Goal: Task Accomplishment & Management: Complete application form

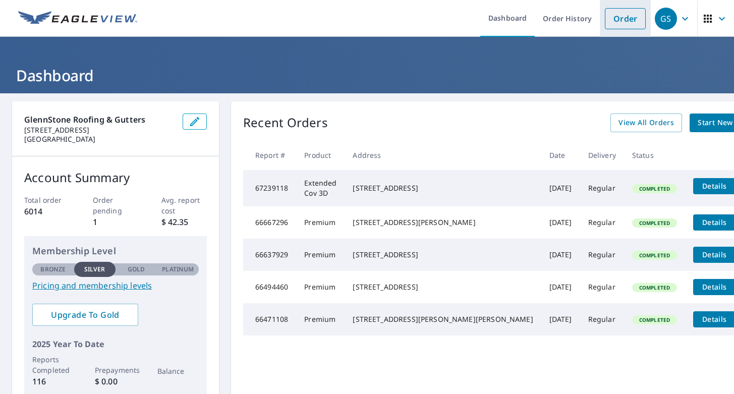
click at [622, 21] on link "Order" at bounding box center [625, 18] width 41 height 21
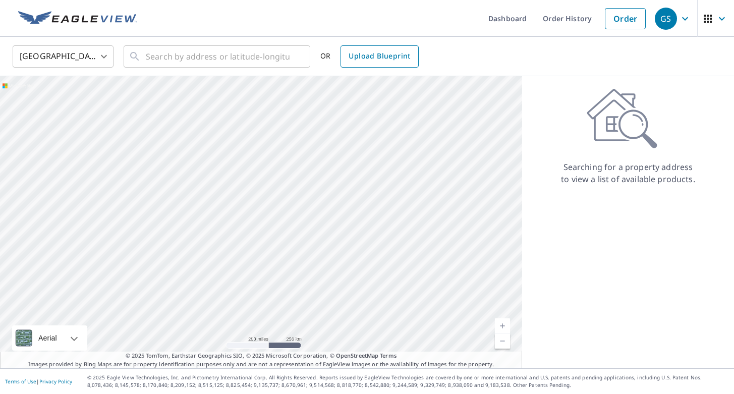
click at [403, 54] on span "Upload Blueprint" at bounding box center [379, 56] width 62 height 13
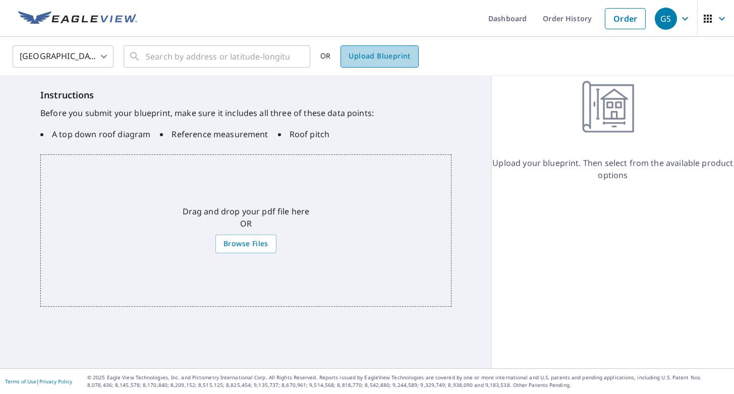
click at [398, 56] on span "Upload Blueprint" at bounding box center [379, 56] width 62 height 13
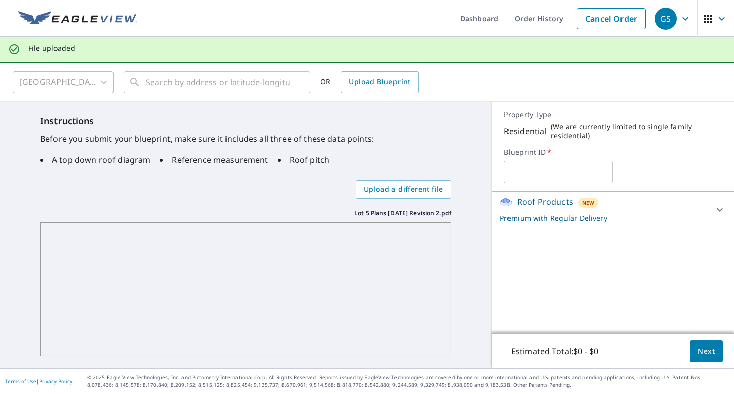
click at [577, 173] on input "text" at bounding box center [558, 172] width 109 height 28
type input "[PERSON_NAME] Lot 5"
click at [723, 211] on icon at bounding box center [720, 210] width 12 height 12
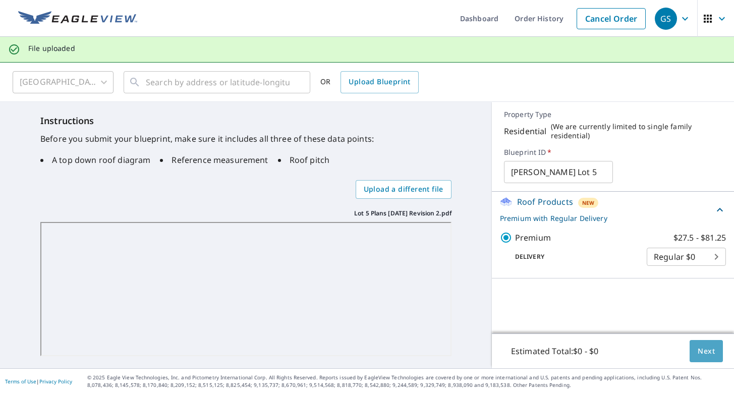
click at [713, 350] on span "Next" at bounding box center [705, 351] width 17 height 13
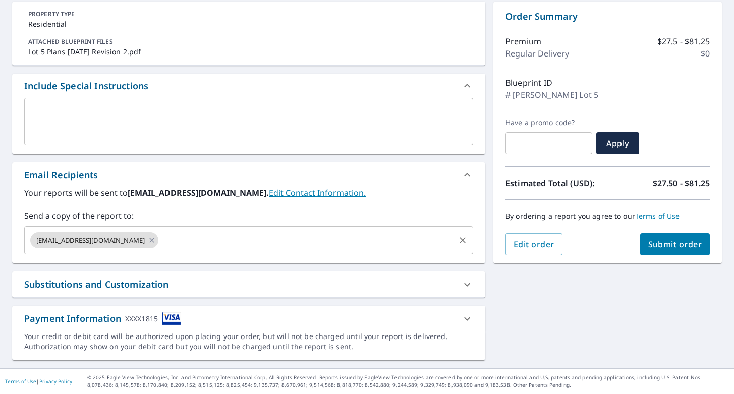
scroll to position [100, 0]
drag, startPoint x: 130, startPoint y: 242, endPoint x: 151, endPoint y: 232, distance: 23.0
click at [148, 241] on icon at bounding box center [152, 240] width 8 height 11
checkbox input "true"
click at [153, 238] on input "text" at bounding box center [241, 239] width 425 height 19
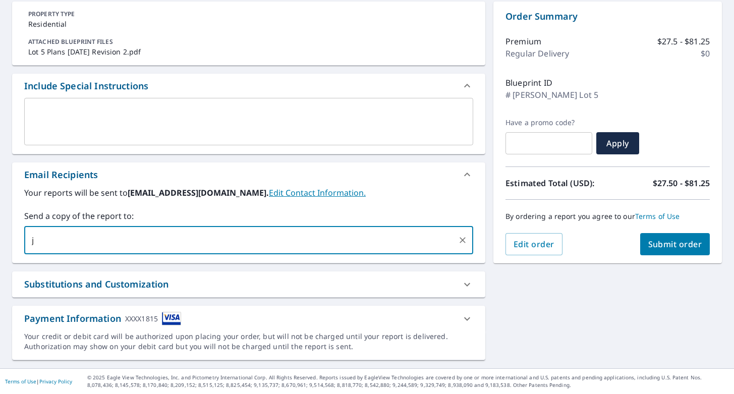
type input "jo"
type input "[PERSON_NAME][EMAIL_ADDRESS][DOMAIN_NAME]"
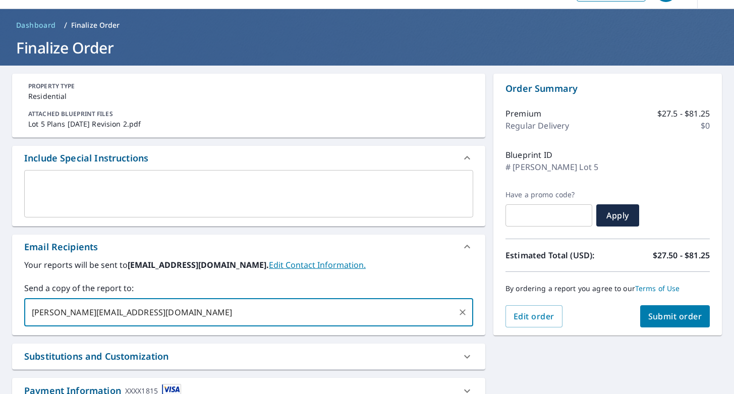
scroll to position [27, 0]
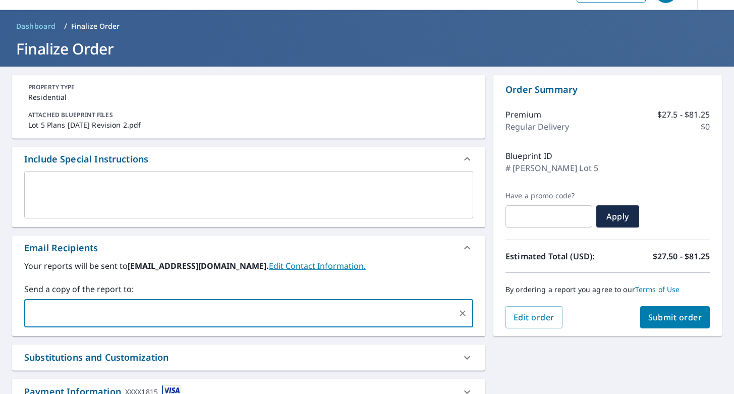
click at [684, 316] on span "Submit order" at bounding box center [675, 317] width 54 height 11
checkbox input "true"
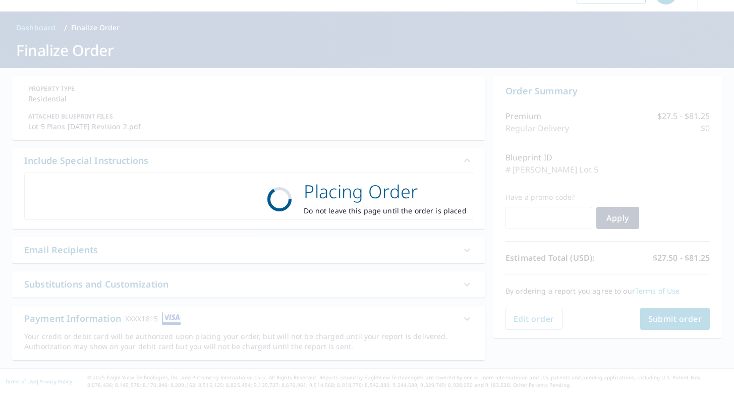
scroll to position [25, 0]
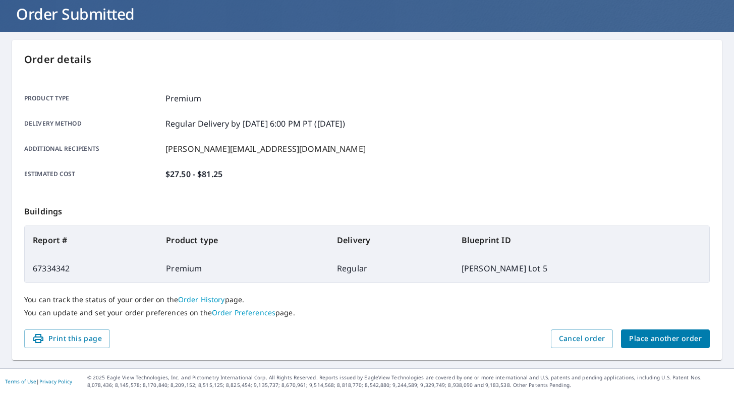
scroll to position [73, 0]
click at [680, 337] on span "Place another order" at bounding box center [665, 338] width 73 height 13
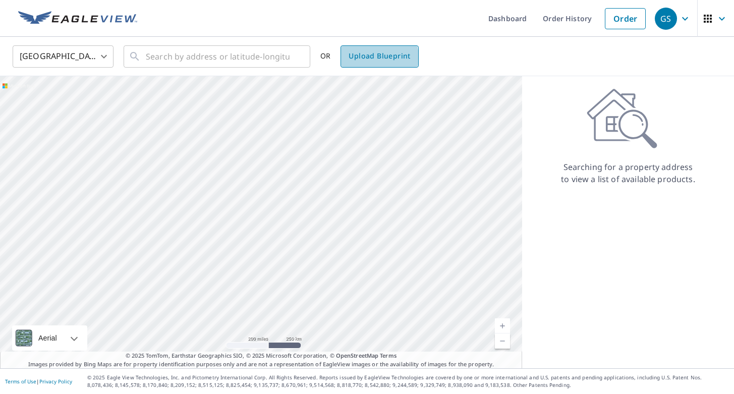
click at [369, 57] on span "Upload Blueprint" at bounding box center [379, 56] width 62 height 13
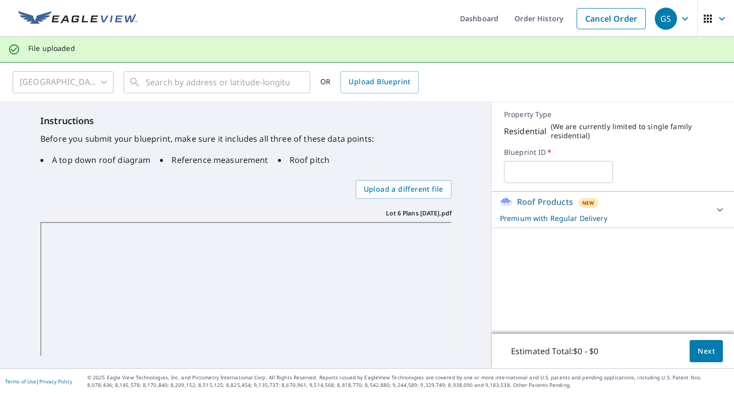
click at [553, 169] on input "text" at bounding box center [558, 172] width 109 height 28
type input "[PERSON_NAME] Lot 6"
click at [709, 348] on span "Next" at bounding box center [705, 351] width 17 height 13
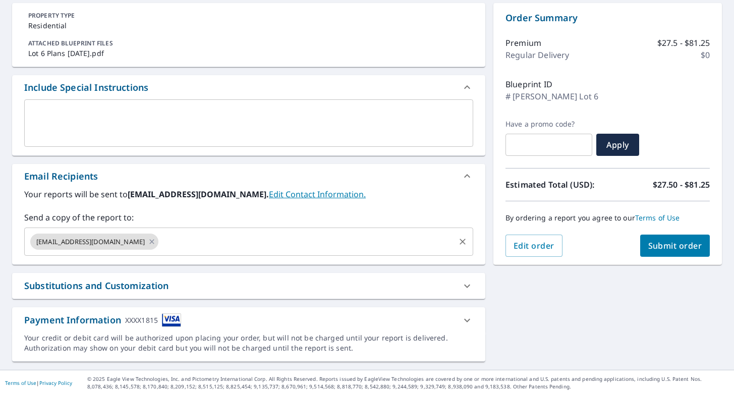
scroll to position [100, 0]
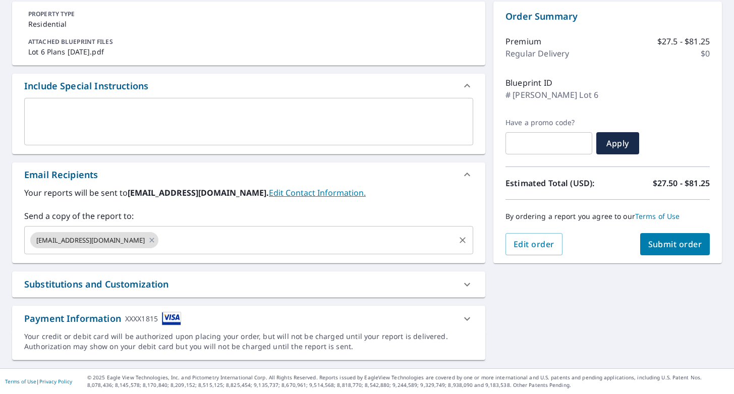
drag, startPoint x: 130, startPoint y: 241, endPoint x: 151, endPoint y: 247, distance: 22.0
click at [148, 241] on icon at bounding box center [152, 240] width 8 height 11
checkbox input "true"
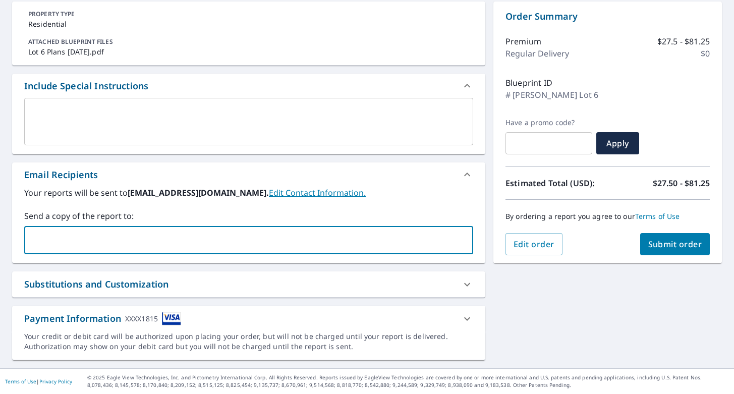
click at [151, 247] on input "text" at bounding box center [241, 239] width 425 height 19
drag, startPoint x: 125, startPoint y: 227, endPoint x: 128, endPoint y: 238, distance: 10.7
click at [125, 227] on div "​" at bounding box center [248, 240] width 449 height 28
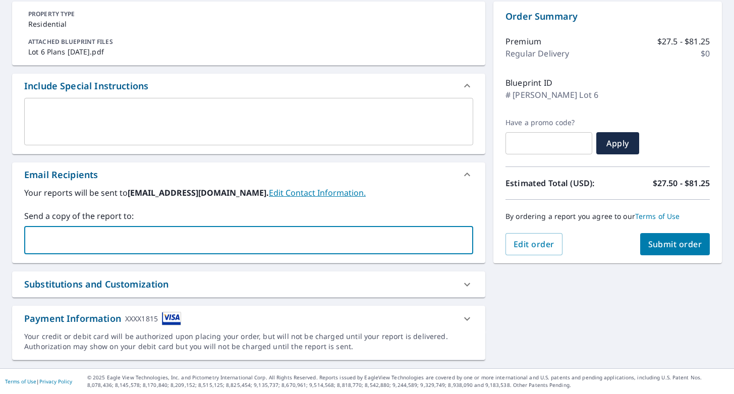
click at [128, 240] on input "text" at bounding box center [241, 239] width 425 height 19
type input "[PERSON_NAME]"
type input "[PERSON_NAME][EMAIL_ADDRESS][DOMAIN_NAME]"
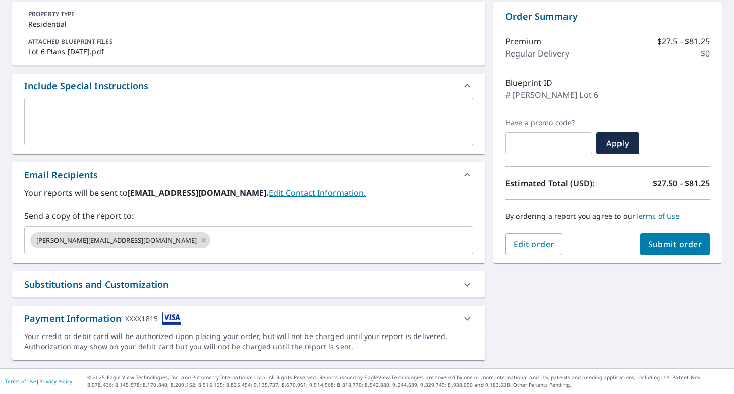
click at [551, 290] on div "**********" at bounding box center [367, 180] width 734 height 375
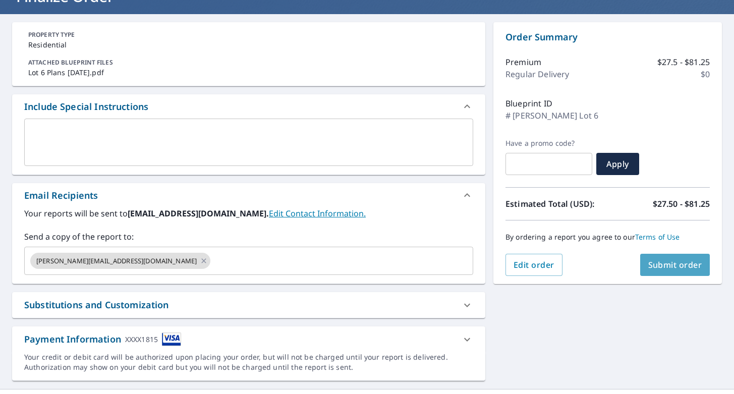
click at [685, 263] on span "Submit order" at bounding box center [675, 264] width 54 height 11
checkbox input "true"
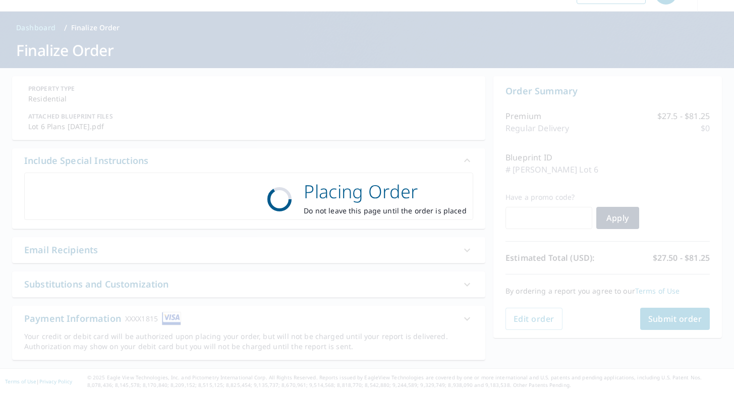
scroll to position [25, 0]
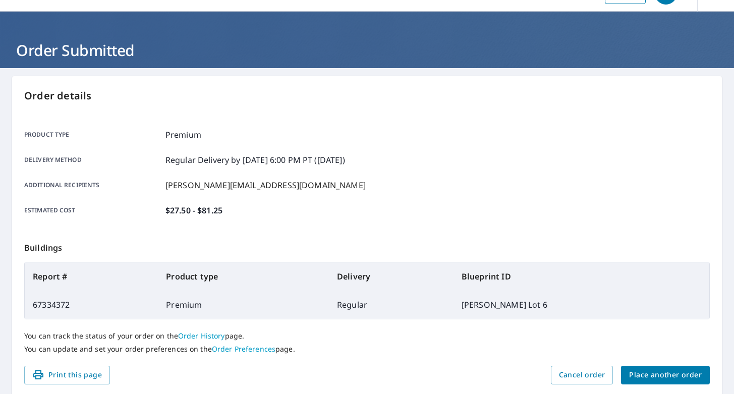
click at [522, 164] on div "Product type Premium Delivery method Regular Delivery by [DATE] 6:00 PM PT ([DA…" at bounding box center [366, 172] width 685 height 114
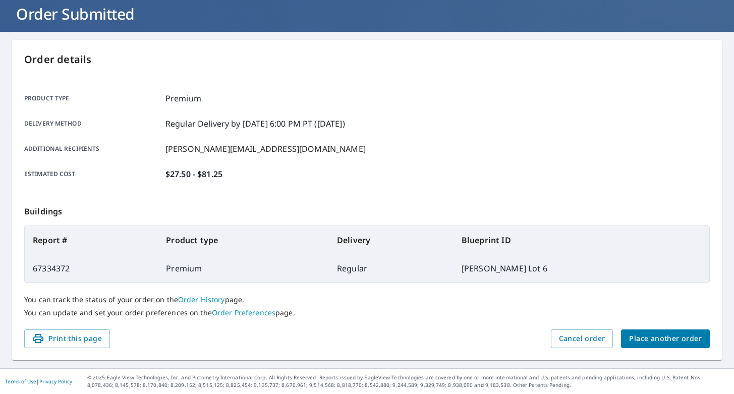
scroll to position [73, 0]
